Goal: Information Seeking & Learning: Find specific fact

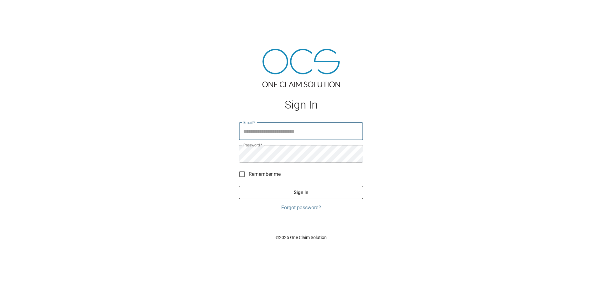
type input "**********"
click at [307, 188] on button "Sign In" at bounding box center [301, 192] width 124 height 13
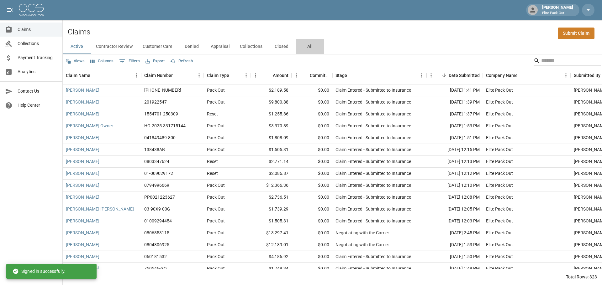
click at [306, 49] on button "All" at bounding box center [310, 46] width 28 height 15
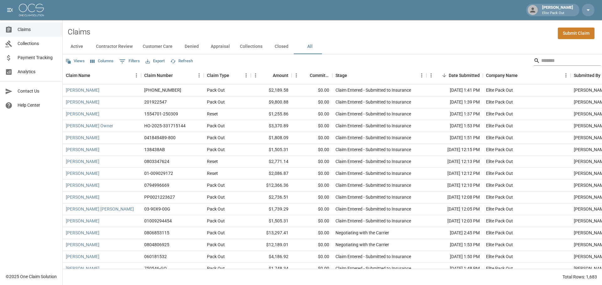
click at [541, 62] on input "Search" at bounding box center [566, 61] width 50 height 10
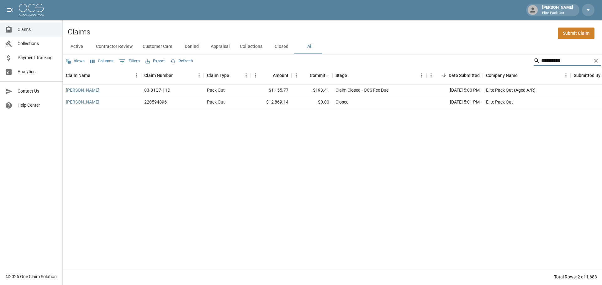
type input "**********"
click at [87, 89] on link "[PERSON_NAME]" at bounding box center [83, 90] width 34 height 6
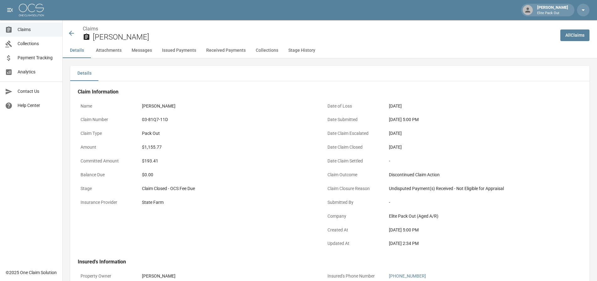
click at [154, 146] on div "$1,155.77" at bounding box center [228, 147] width 172 height 7
copy div "1,155.77"
drag, startPoint x: 388, startPoint y: 118, endPoint x: 413, endPoint y: 119, distance: 24.5
click at [413, 119] on div "[DATE] 5:00 PM" at bounding box center [475, 119] width 178 height 12
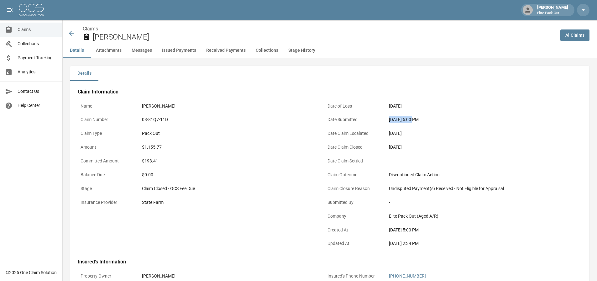
drag, startPoint x: 414, startPoint y: 120, endPoint x: 387, endPoint y: 119, distance: 27.0
click at [387, 119] on div "[DATE] 5:00 PM" at bounding box center [475, 119] width 178 height 12
copy div "[DATE]"
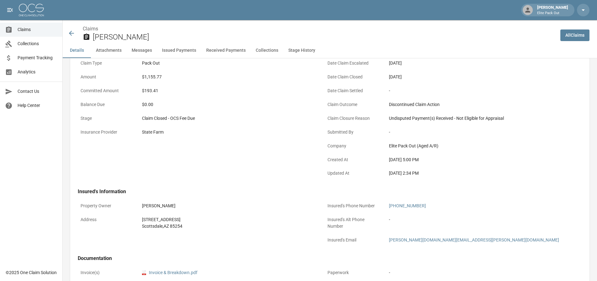
scroll to position [125, 0]
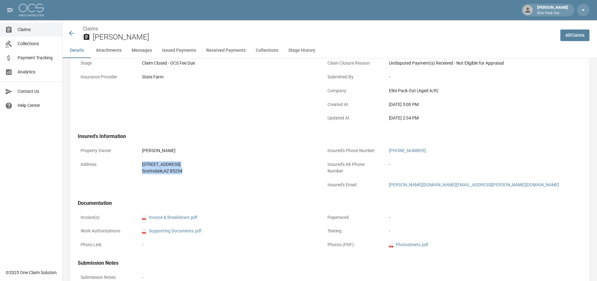
drag, startPoint x: 141, startPoint y: 165, endPoint x: 208, endPoint y: 174, distance: 68.0
click at [208, 174] on div "[STREET_ADDRESS]" at bounding box center [228, 167] width 178 height 19
copy div "[STREET_ADDRESS]"
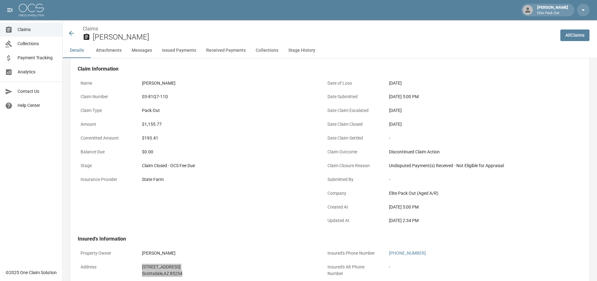
scroll to position [0, 0]
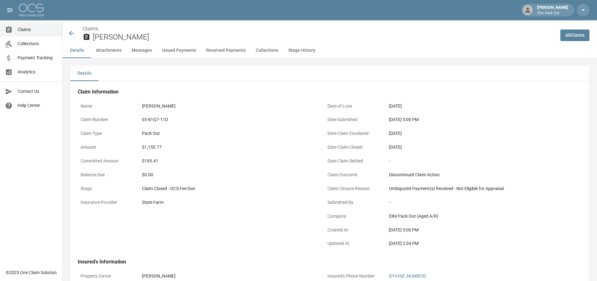
click at [154, 120] on div "03-81Q7-11D" at bounding box center [228, 119] width 172 height 7
copy div "03-81Q7-11D"
